Goal: Communication & Community: Share content

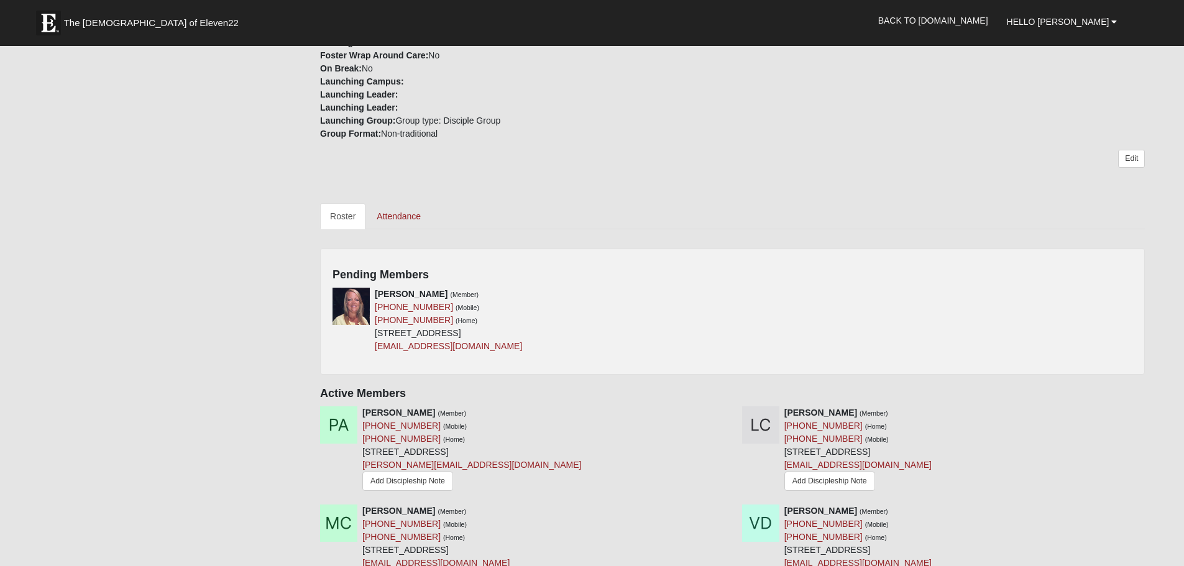
scroll to position [435, 0]
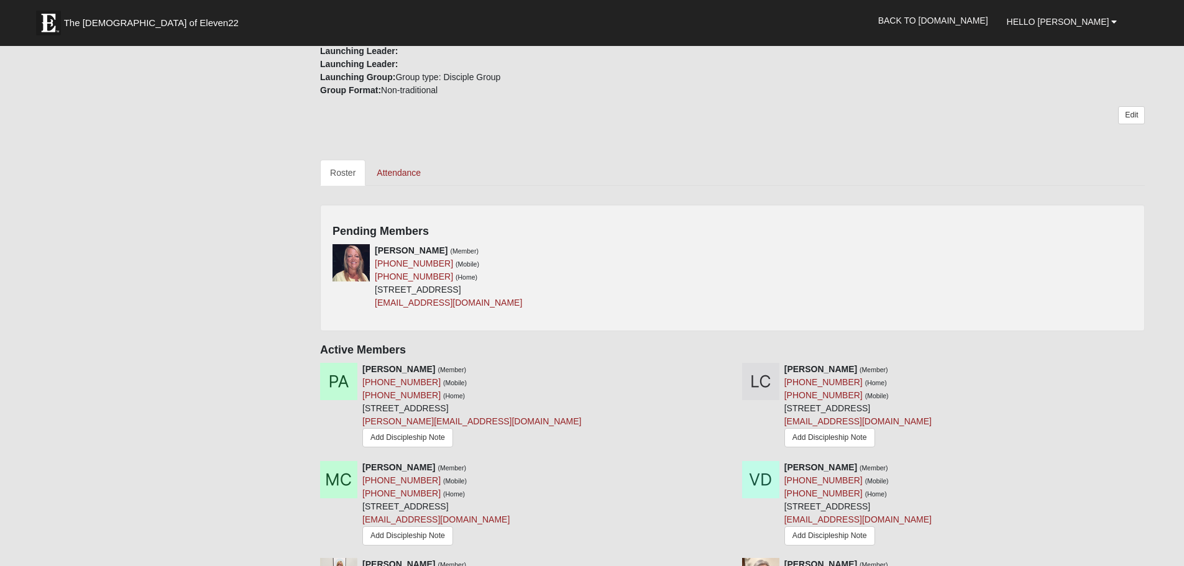
click at [1022, 242] on div "Pending Members [PERSON_NAME] (Member) [PHONE_NUMBER] (Mobile) [PHONE_NUMBER] (…" at bounding box center [732, 268] width 825 height 127
click at [731, 251] on icon at bounding box center [728, 250] width 9 height 9
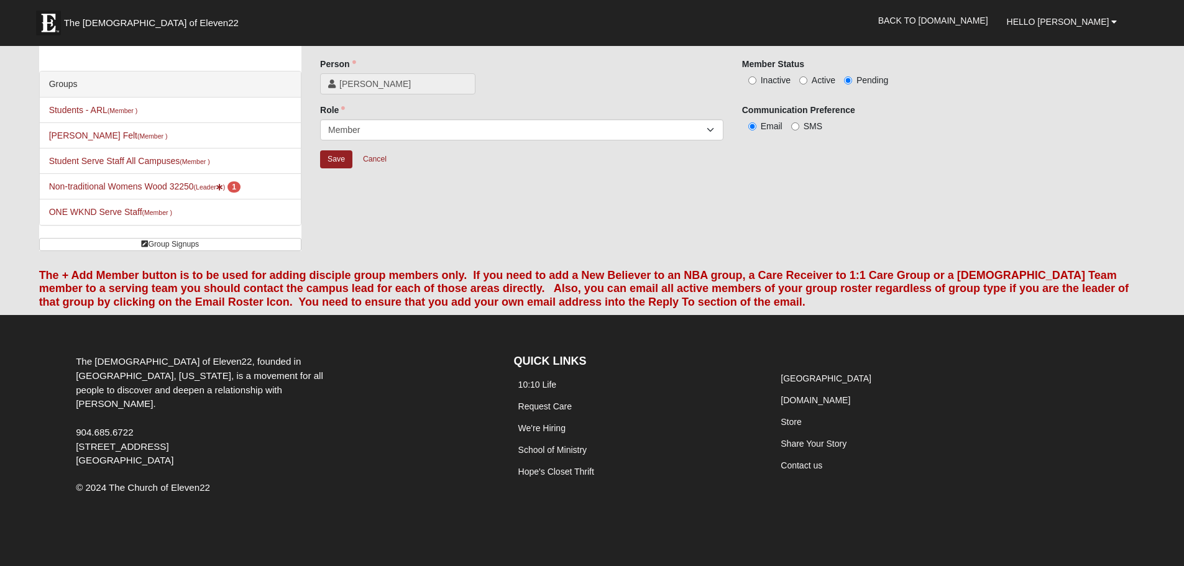
click at [813, 80] on span "Active" at bounding box center [824, 80] width 24 height 10
click at [808, 80] on input "Active" at bounding box center [804, 80] width 8 height 8
radio input "true"
click at [335, 152] on input "Save" at bounding box center [336, 159] width 32 height 18
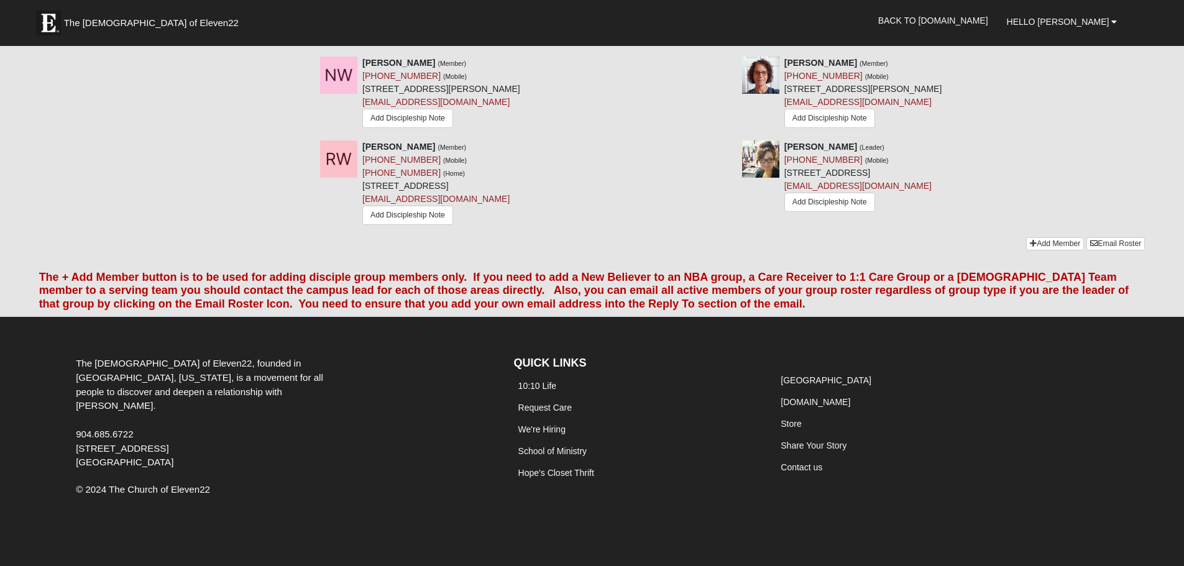
scroll to position [1517, 0]
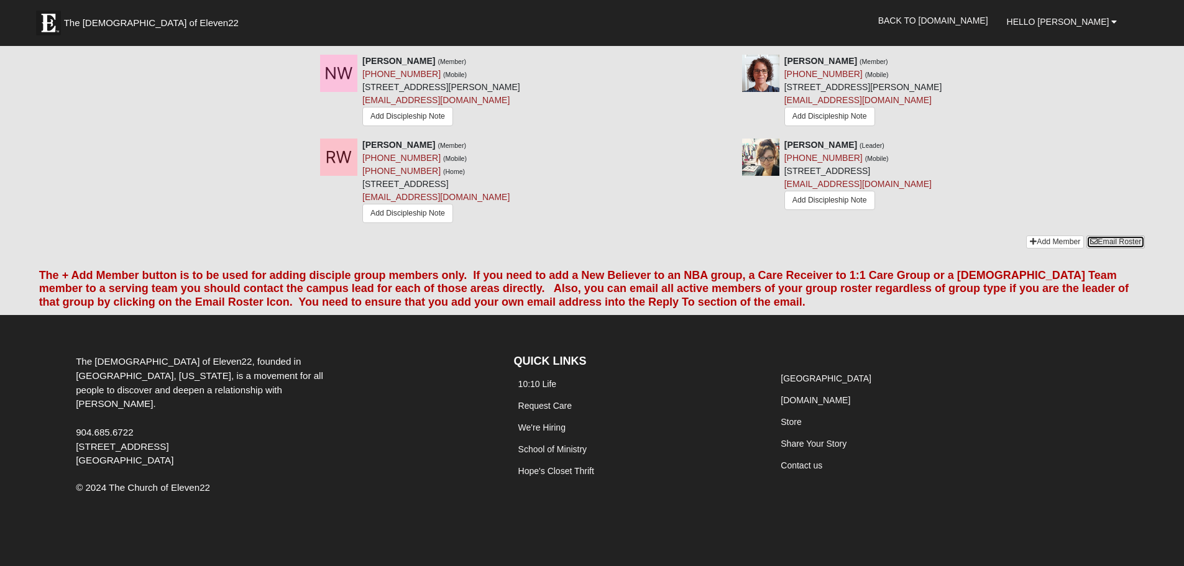
click at [1138, 241] on link "Email Roster" at bounding box center [1116, 242] width 58 height 13
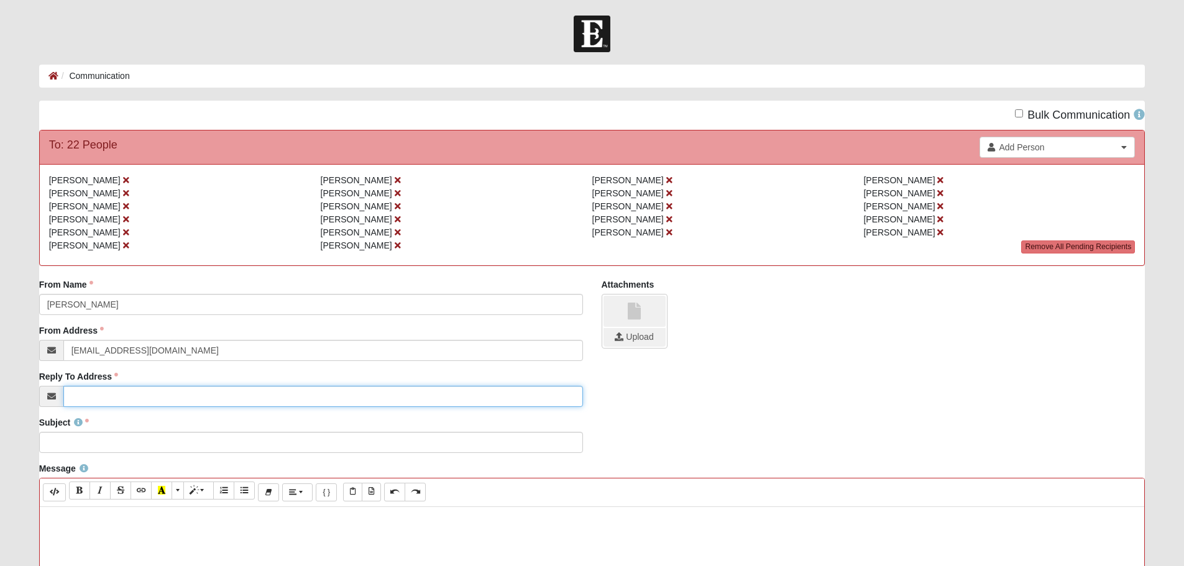
click at [151, 402] on input "Reply To Address" at bounding box center [323, 396] width 520 height 21
type input "[EMAIL_ADDRESS][DOMAIN_NAME]"
click at [141, 446] on input "Subject" at bounding box center [311, 442] width 544 height 21
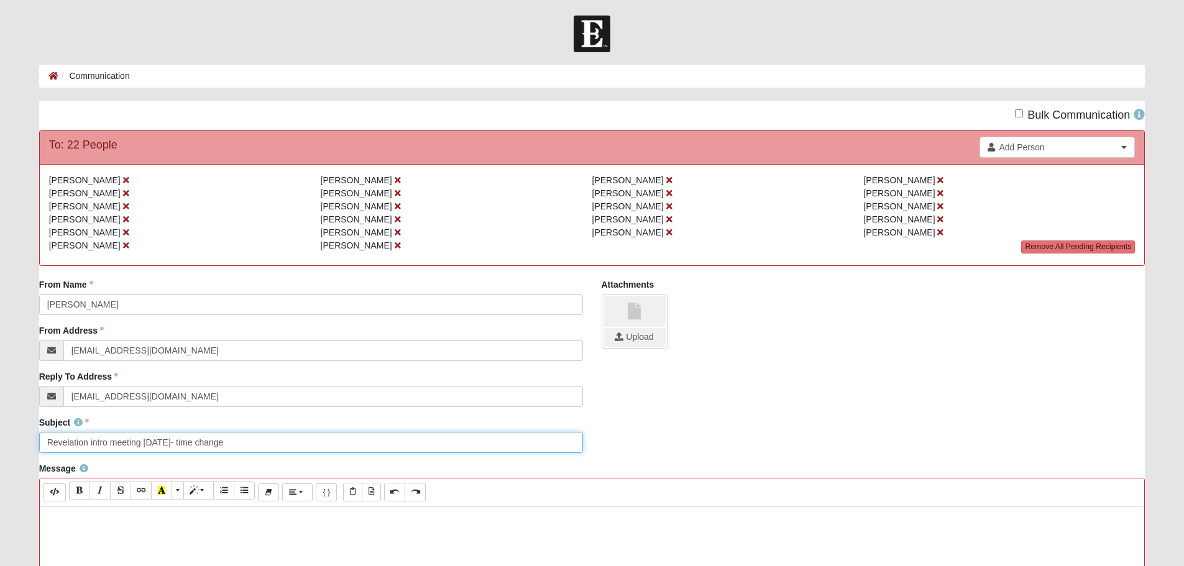
type input "Revelation intro meeting [DATE]- time change"
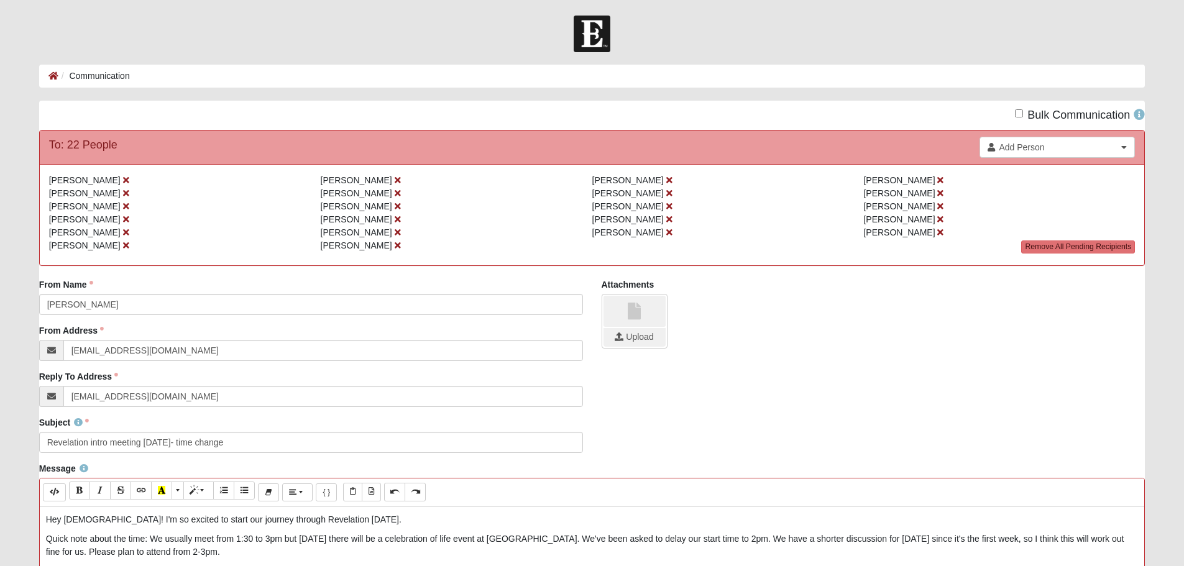
scroll to position [187, 0]
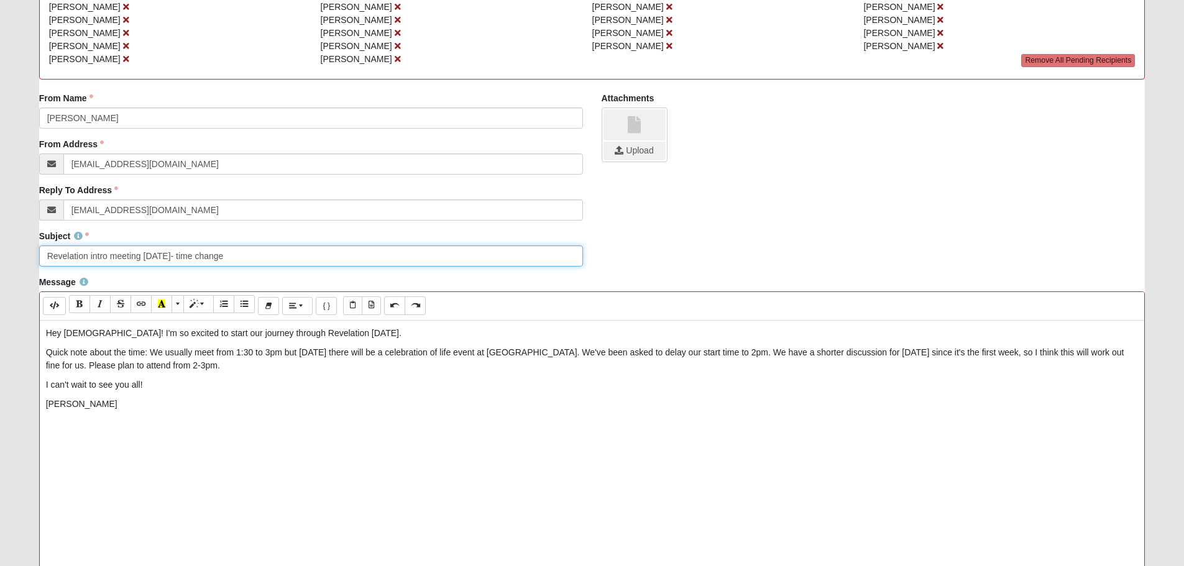
click at [249, 257] on input "Revelation intro meeting [DATE]- time change" at bounding box center [311, 256] width 544 height 21
type input "Revelation intro meeting [DATE]- time change 2pm"
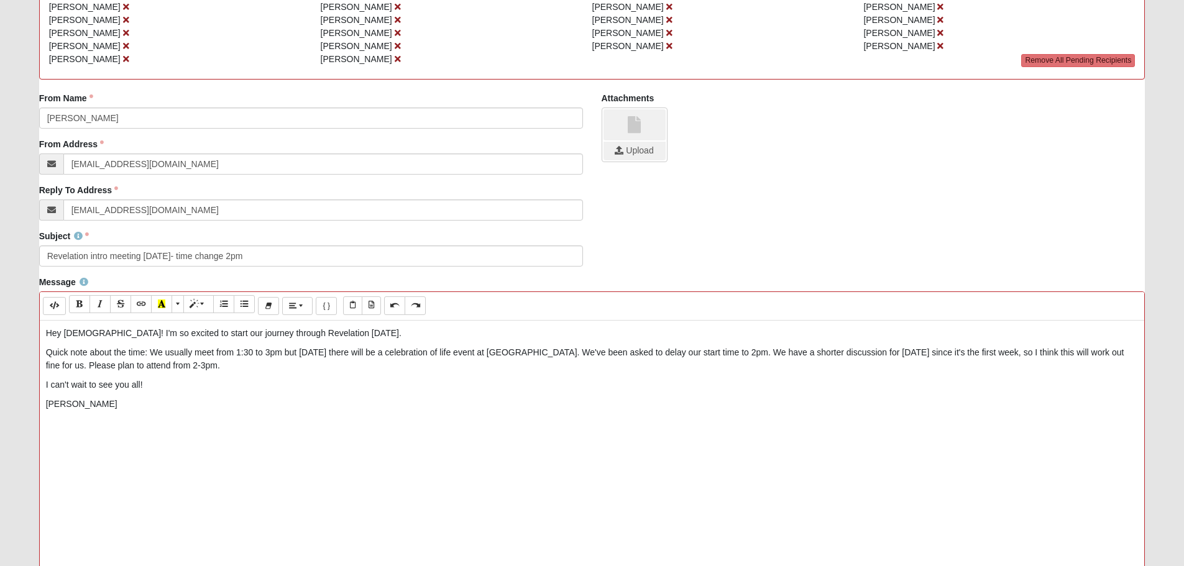
click at [295, 352] on p "Quick note about the time: We usually meet from 1:30 to 3pm but [DATE] there wi…" at bounding box center [592, 359] width 1093 height 26
click at [577, 355] on p "Quick note about the time: We usually meet from 1:30 to 3pm... however, [DATE] …" at bounding box center [592, 359] width 1093 height 26
drag, startPoint x: 236, startPoint y: 372, endPoint x: 90, endPoint y: 366, distance: 145.6
click at [90, 366] on p "Quick note about the time: We usually meet from 1:30 to 3pm... however, [DATE] …" at bounding box center [592, 359] width 1093 height 26
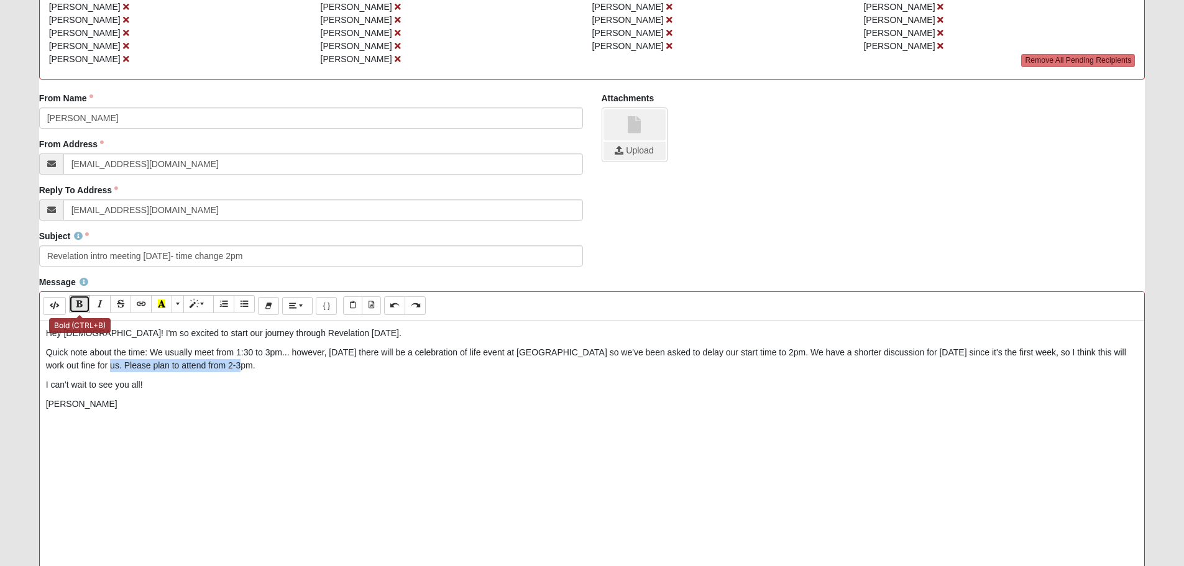
click at [83, 305] on icon "Bold (CTRL+B)" at bounding box center [79, 304] width 7 height 9
click at [362, 392] on p "I can't wait to see you all!" at bounding box center [592, 385] width 1093 height 13
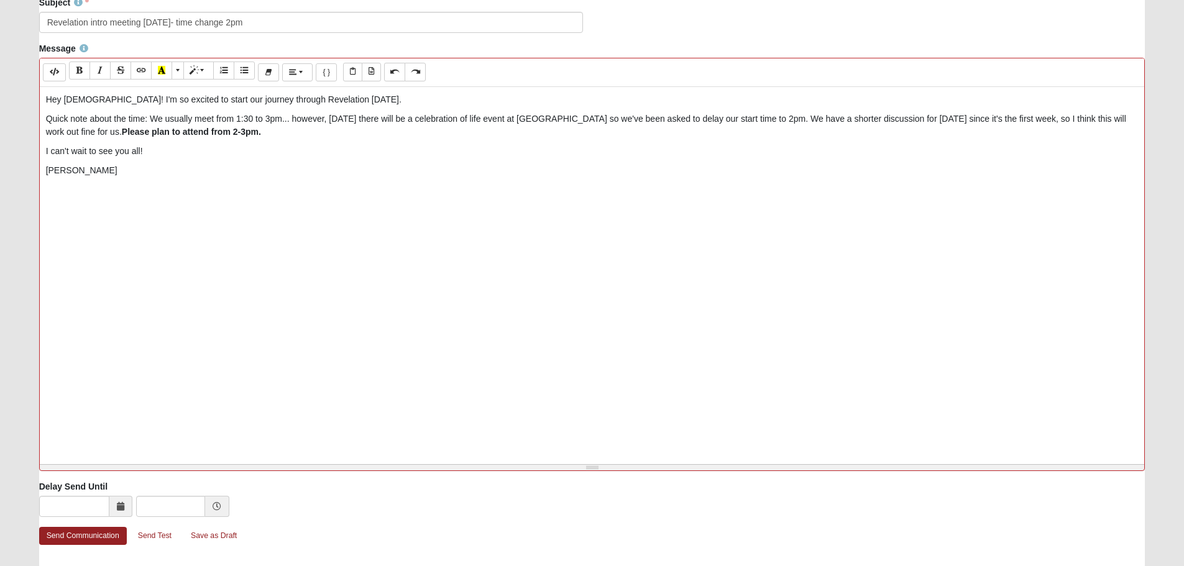
scroll to position [468, 0]
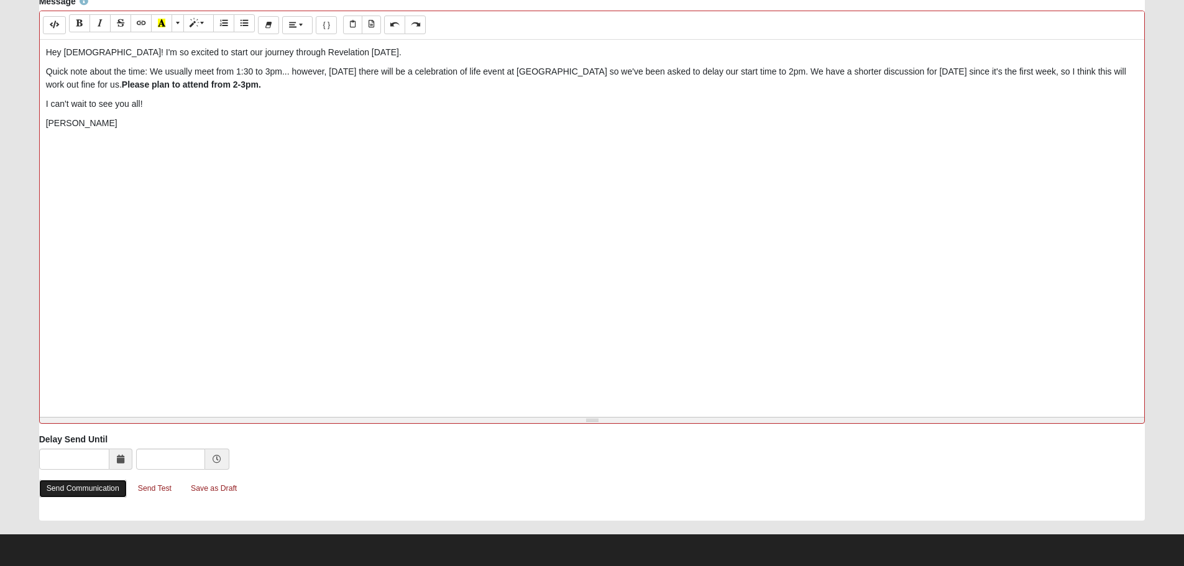
click at [55, 484] on link "Send Communication" at bounding box center [83, 489] width 88 height 18
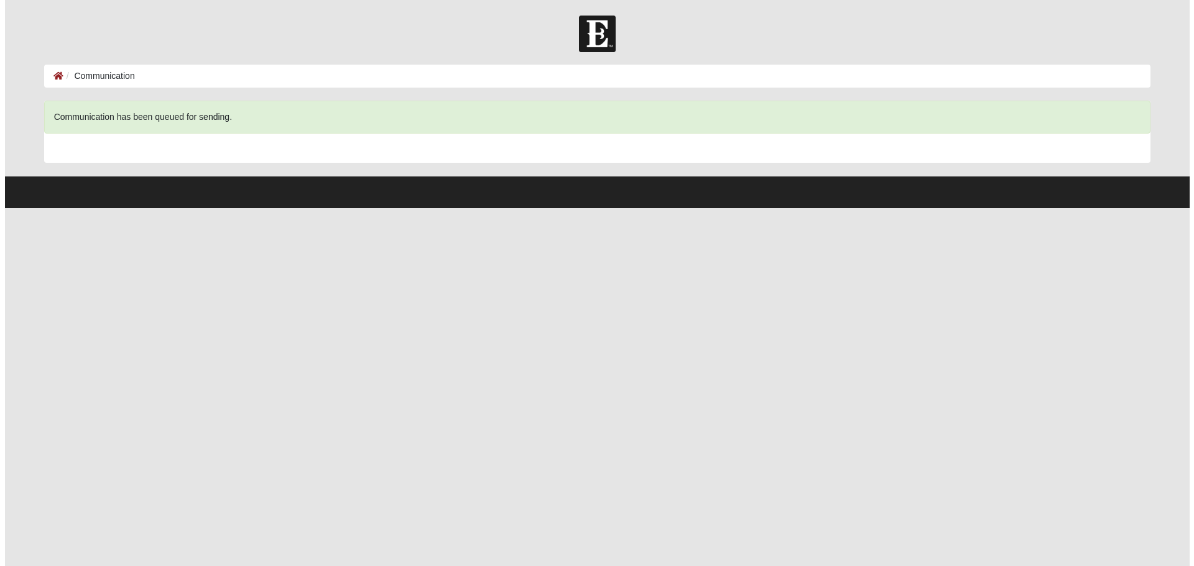
scroll to position [0, 0]
